Goal: Find specific page/section: Find specific page/section

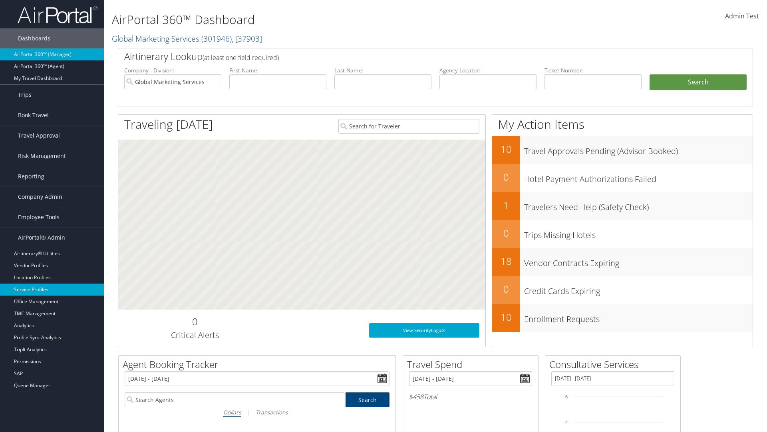
click at [52, 289] on link "Service Profiles" at bounding box center [52, 289] width 104 height 12
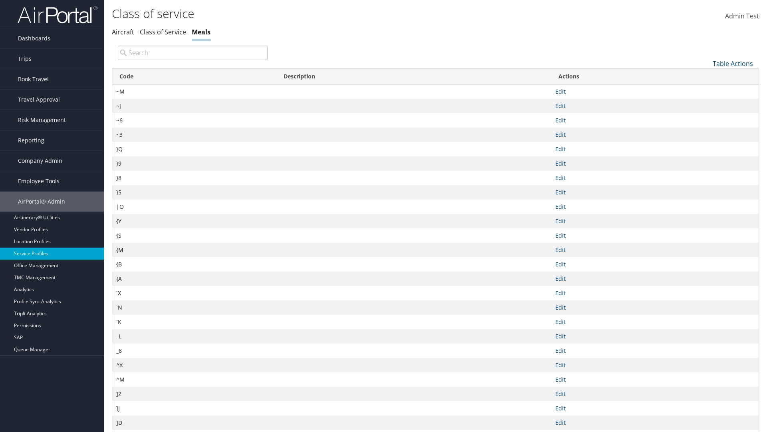
click at [194, 76] on th "Code" at bounding box center [194, 77] width 164 height 16
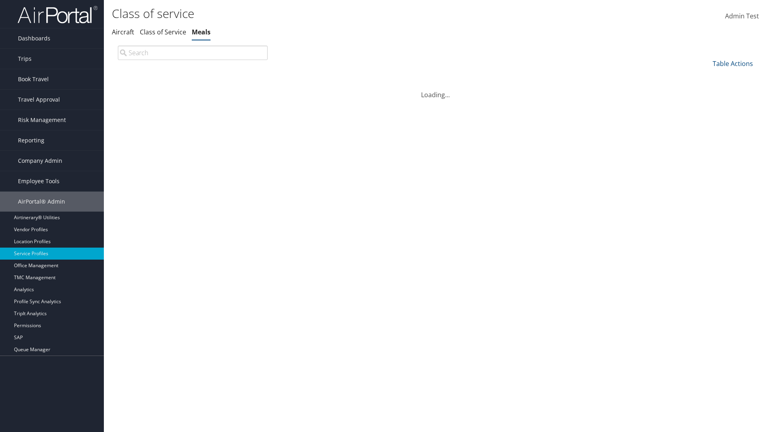
scroll to position [26, 0]
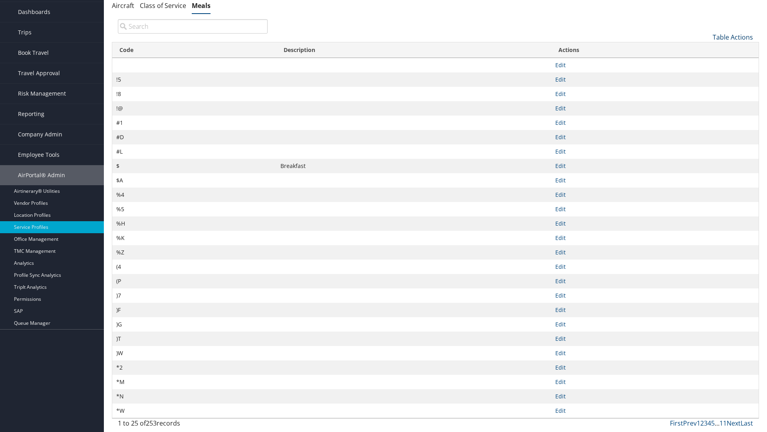
click at [194, 50] on th "Code" at bounding box center [194, 50] width 164 height 16
click at [733, 37] on link "Table Actions" at bounding box center [733, 37] width 40 height 9
click at [706, 90] on link "Page Length" at bounding box center [706, 91] width 105 height 14
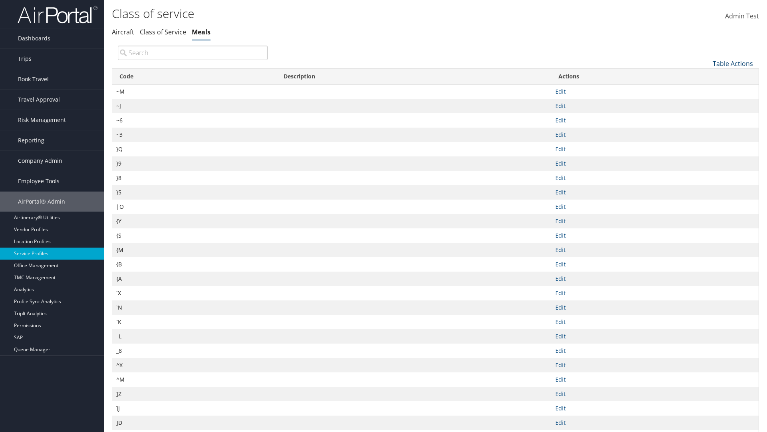
click at [733, 63] on link "Table Actions" at bounding box center [733, 63] width 40 height 9
